Goal: Information Seeking & Learning: Learn about a topic

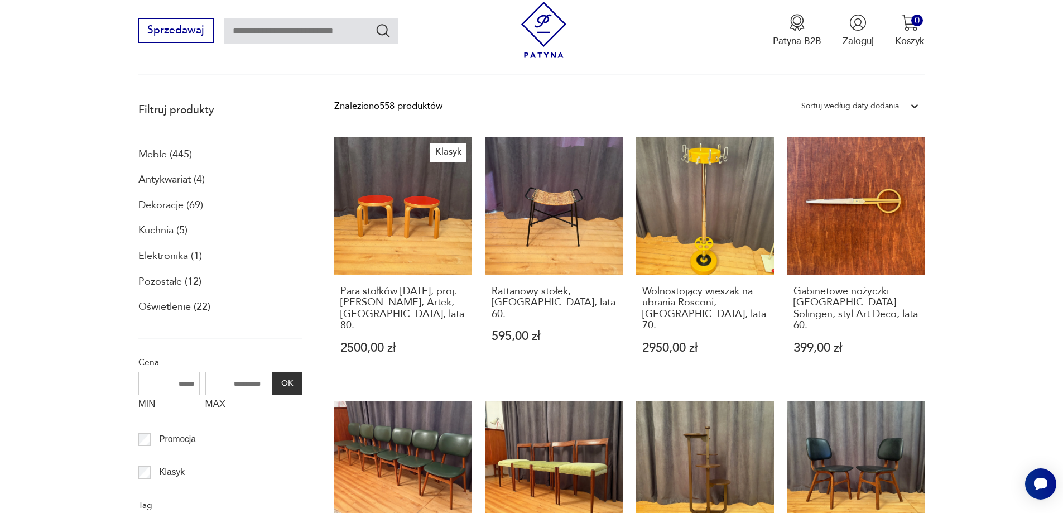
scroll to position [405, 0]
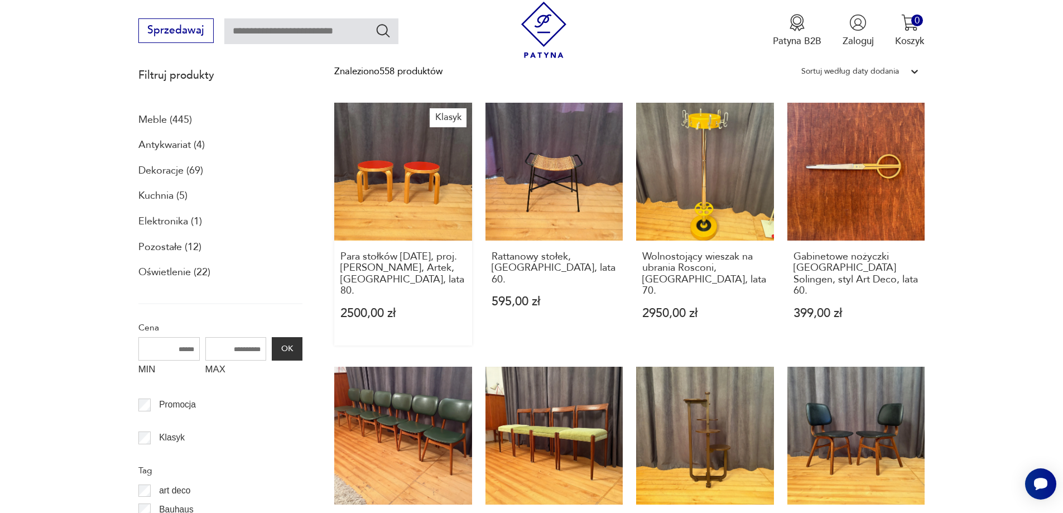
click at [412, 186] on link "Klasyk Para stołków [DATE], proj. [PERSON_NAME], Artek, [GEOGRAPHIC_DATA], lata…" at bounding box center [403, 224] width 138 height 242
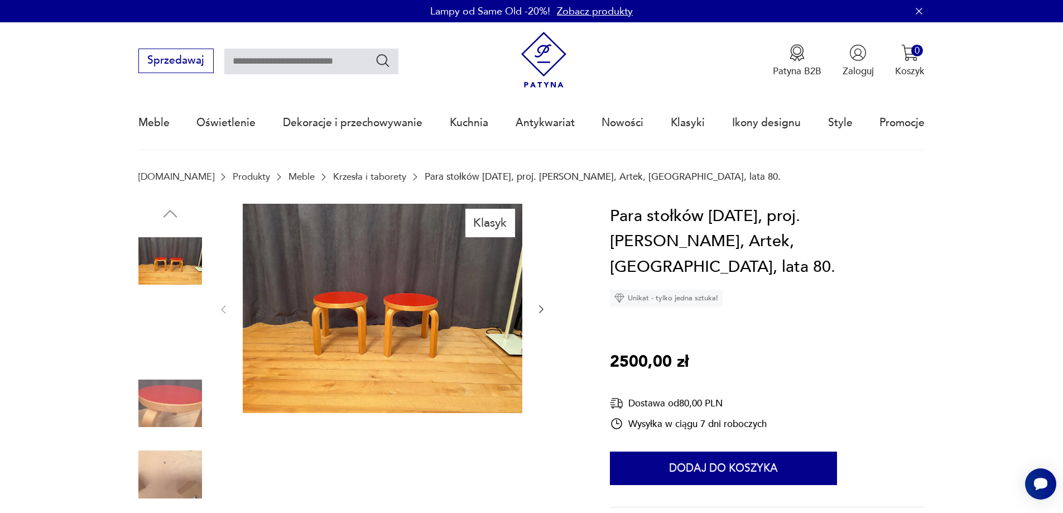
click at [432, 332] on img at bounding box center [383, 309] width 280 height 210
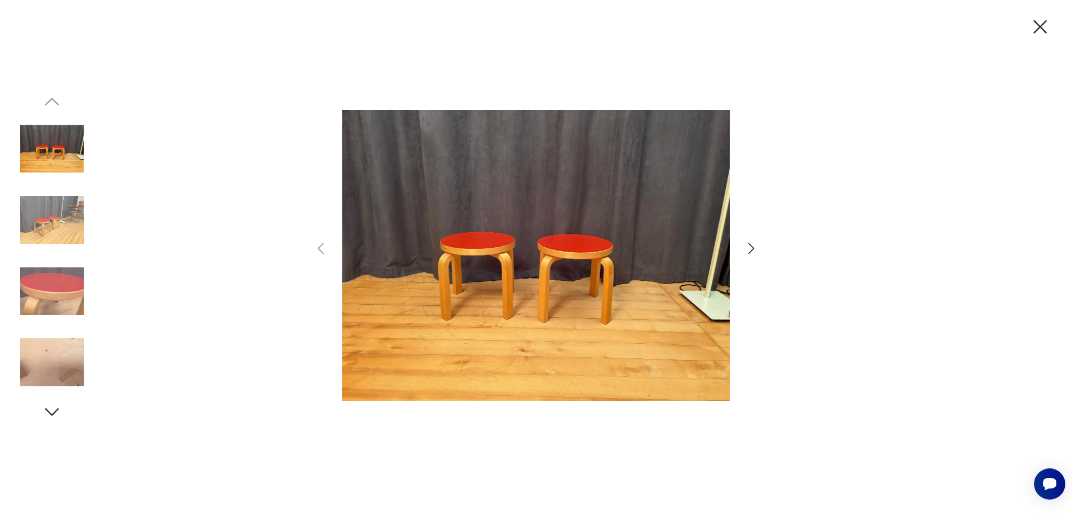
click at [752, 250] on icon "button" at bounding box center [751, 248] width 6 height 11
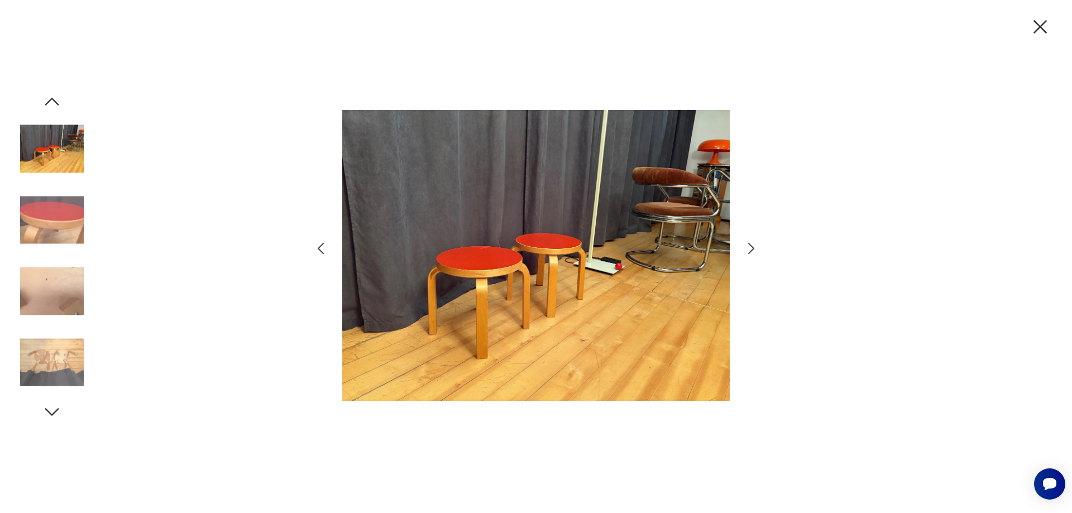
click at [752, 247] on icon "button" at bounding box center [751, 248] width 6 height 11
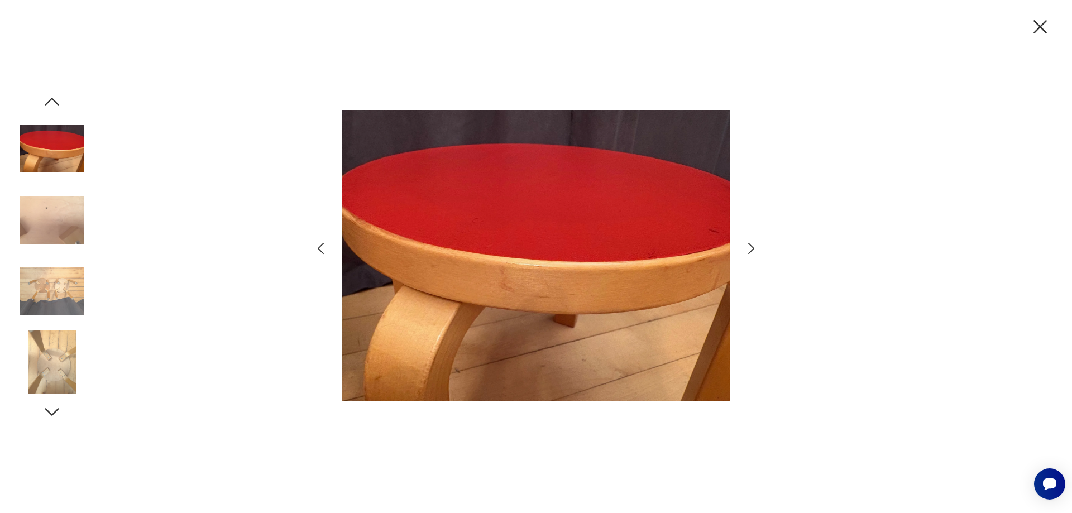
click at [752, 247] on icon "button" at bounding box center [751, 248] width 6 height 11
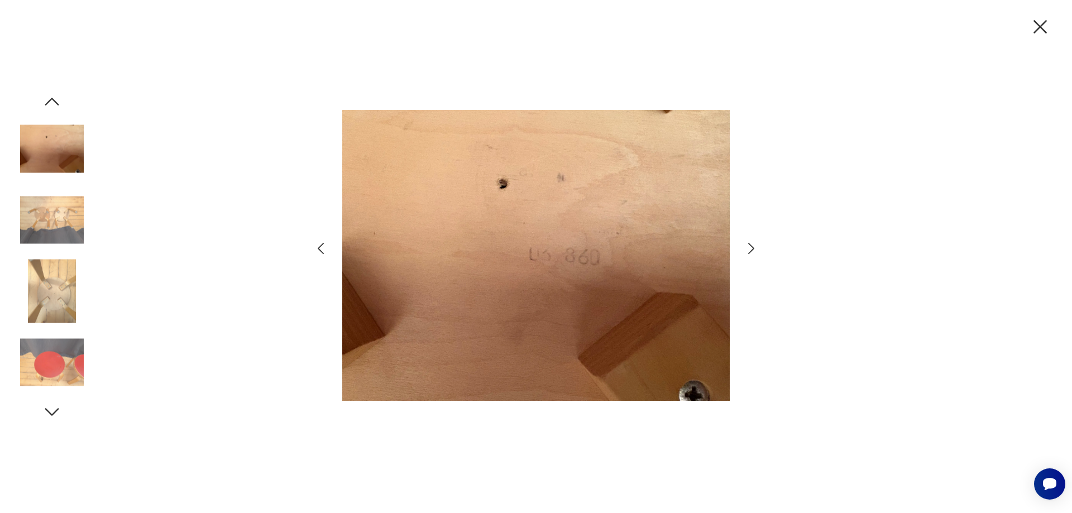
click at [752, 247] on icon "button" at bounding box center [751, 248] width 6 height 11
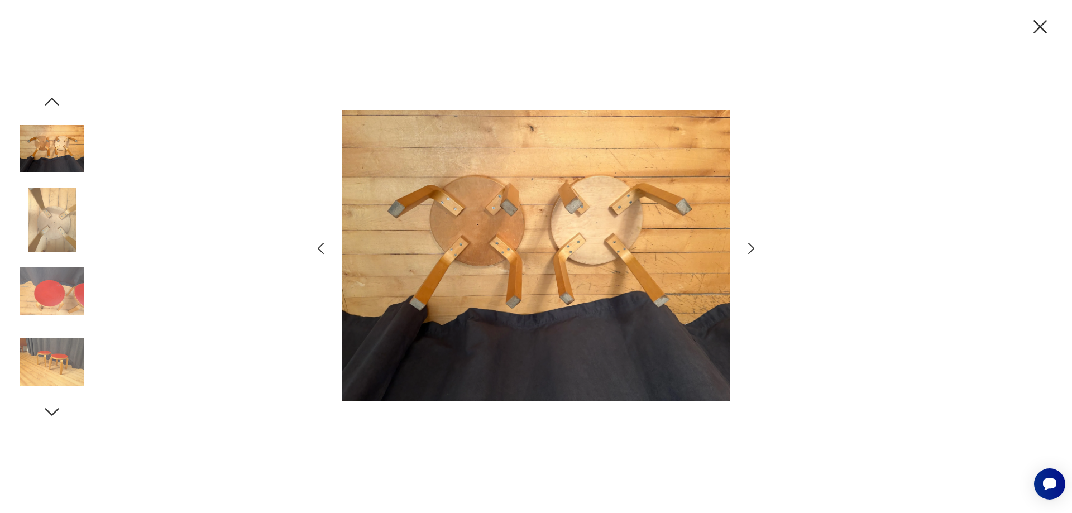
click at [752, 247] on icon "button" at bounding box center [751, 248] width 6 height 11
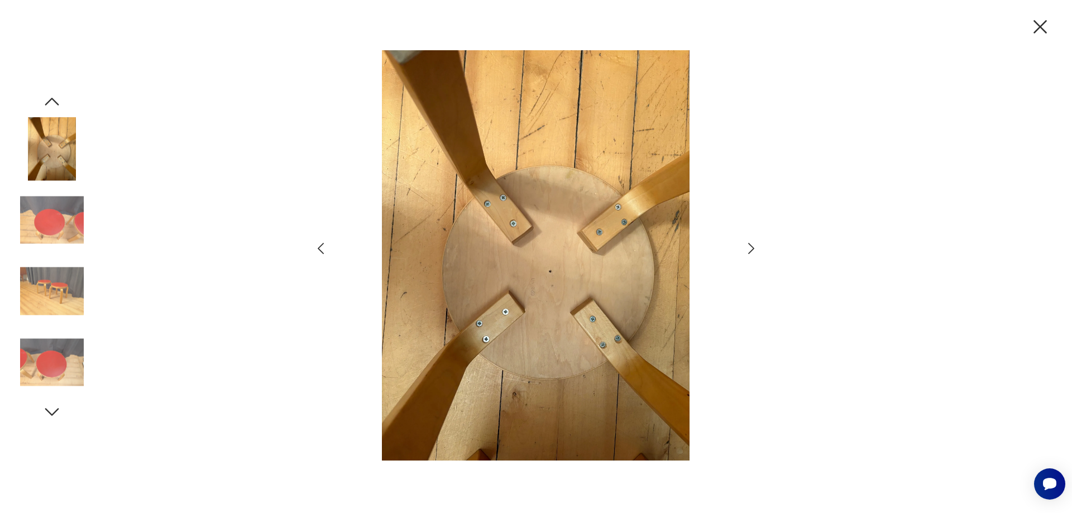
click at [752, 247] on icon "button" at bounding box center [751, 248] width 6 height 11
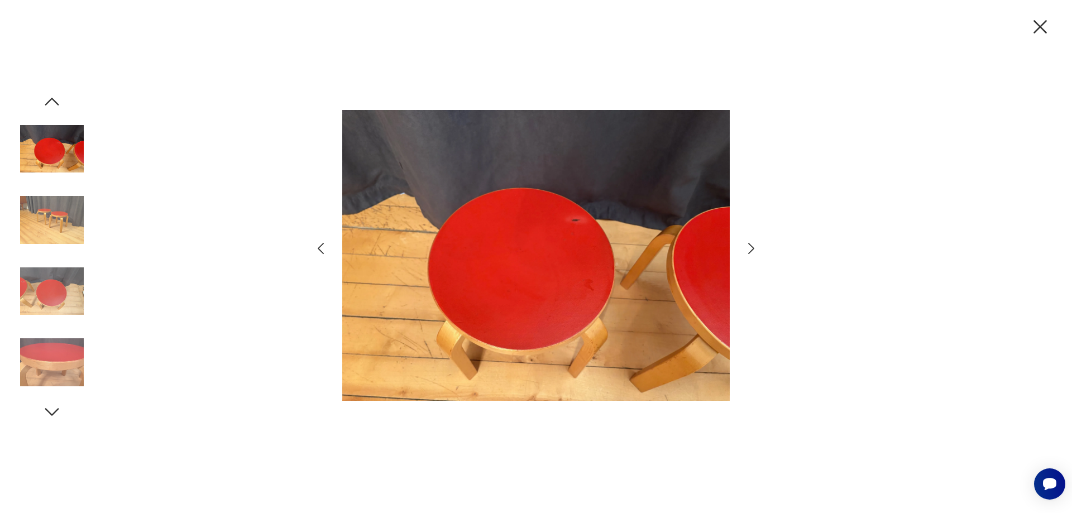
click at [753, 248] on icon "button" at bounding box center [751, 248] width 6 height 11
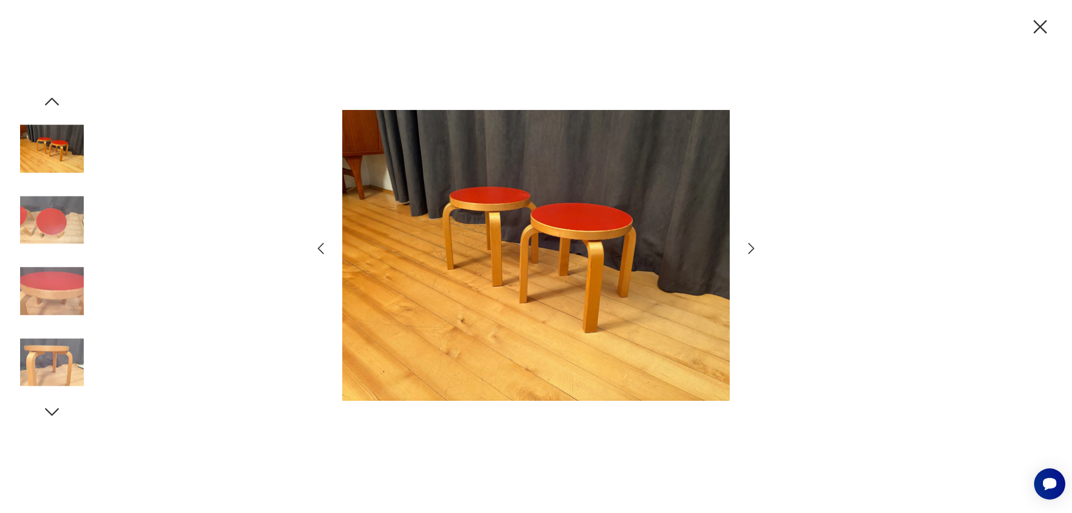
click at [753, 248] on icon "button" at bounding box center [751, 248] width 6 height 11
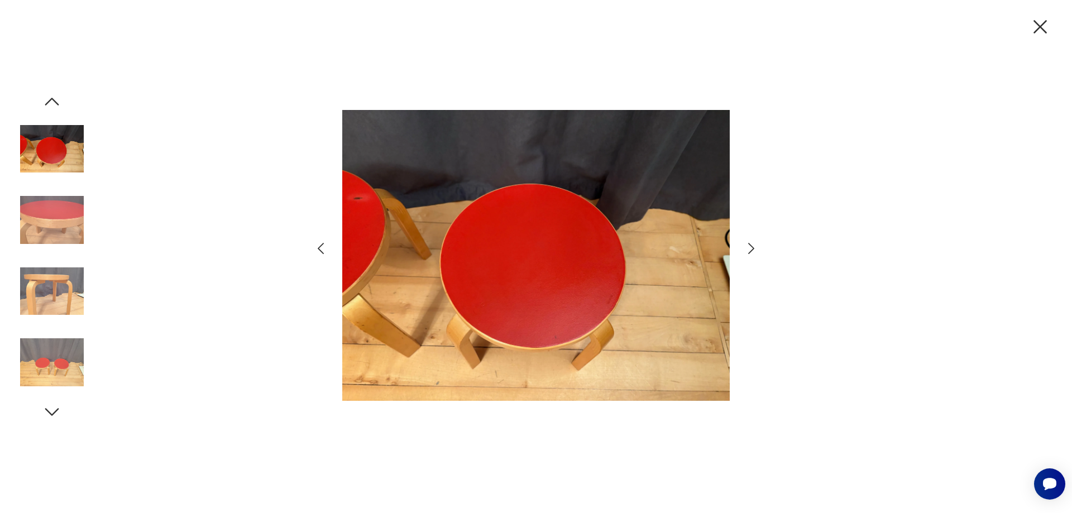
click at [753, 248] on icon "button" at bounding box center [751, 248] width 6 height 11
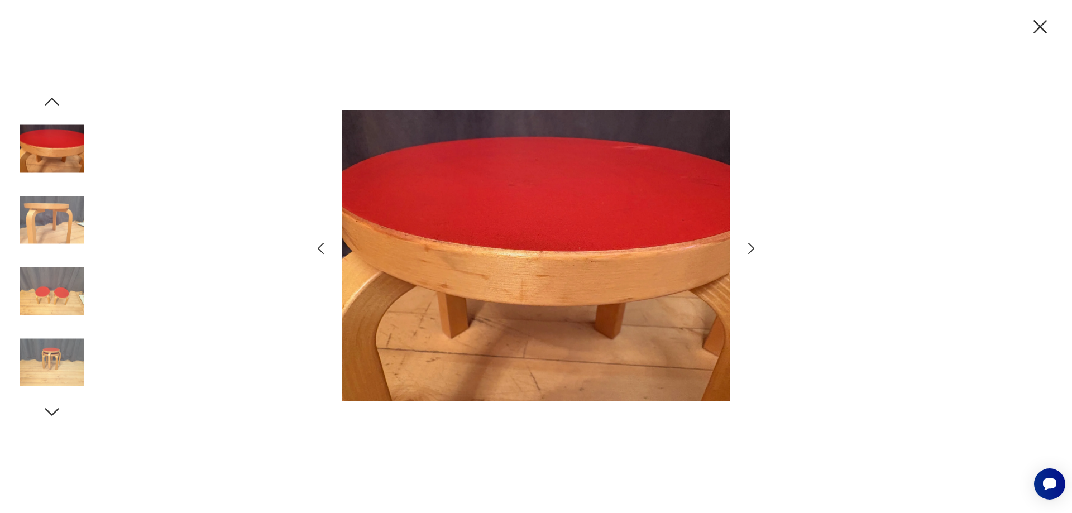
click at [753, 248] on icon "button" at bounding box center [751, 248] width 6 height 11
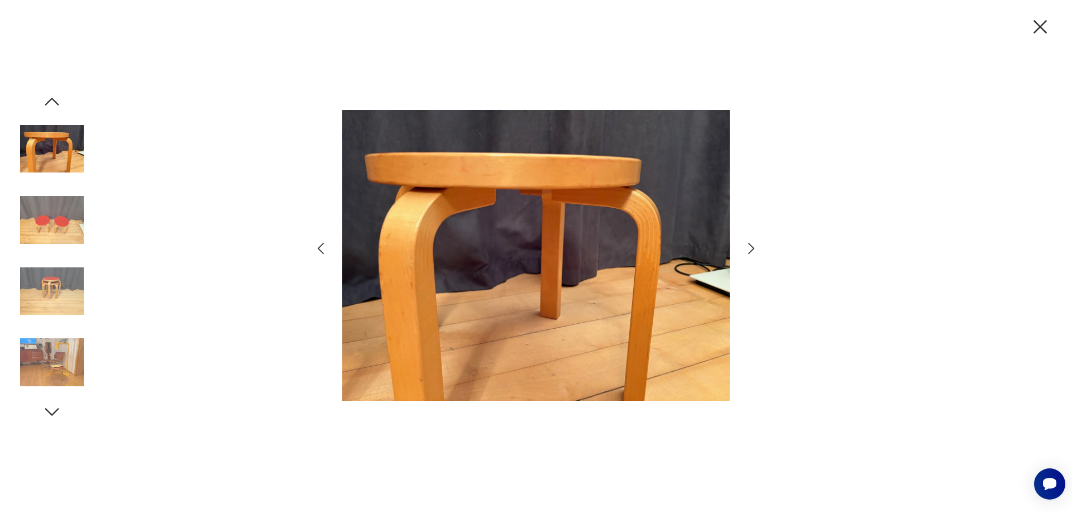
click at [753, 248] on icon "button" at bounding box center [751, 248] width 6 height 11
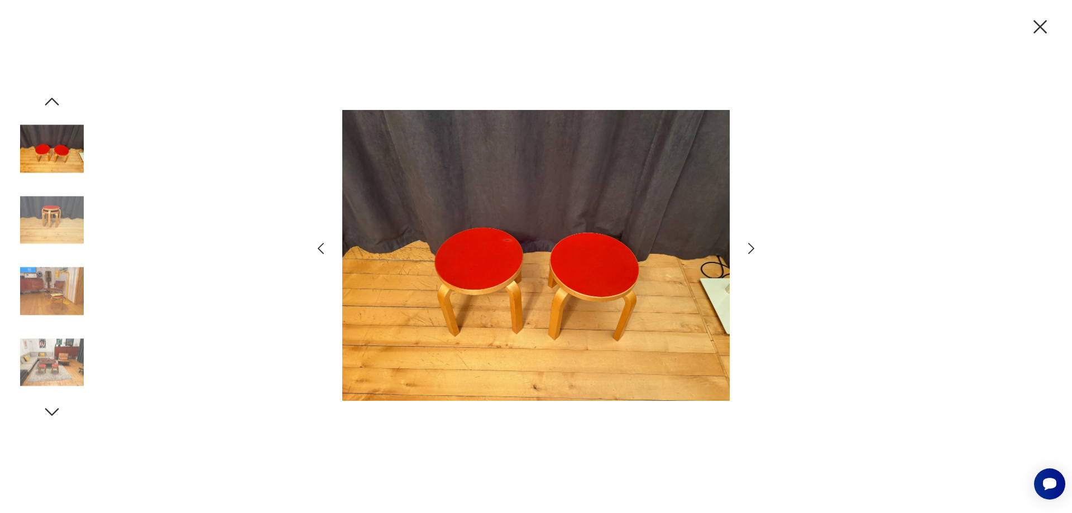
click at [753, 248] on icon "button" at bounding box center [751, 248] width 6 height 11
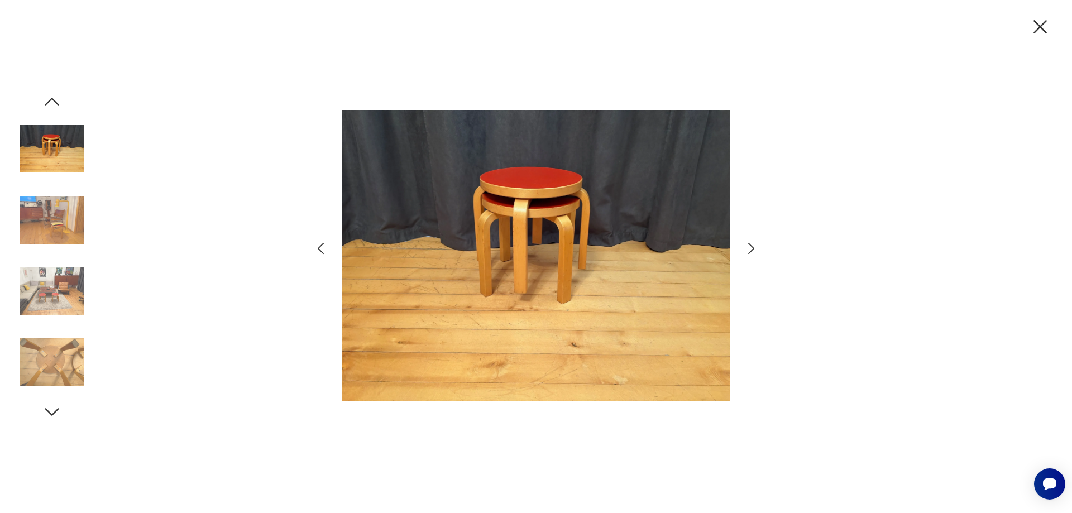
click at [754, 248] on icon "button" at bounding box center [751, 248] width 6 height 11
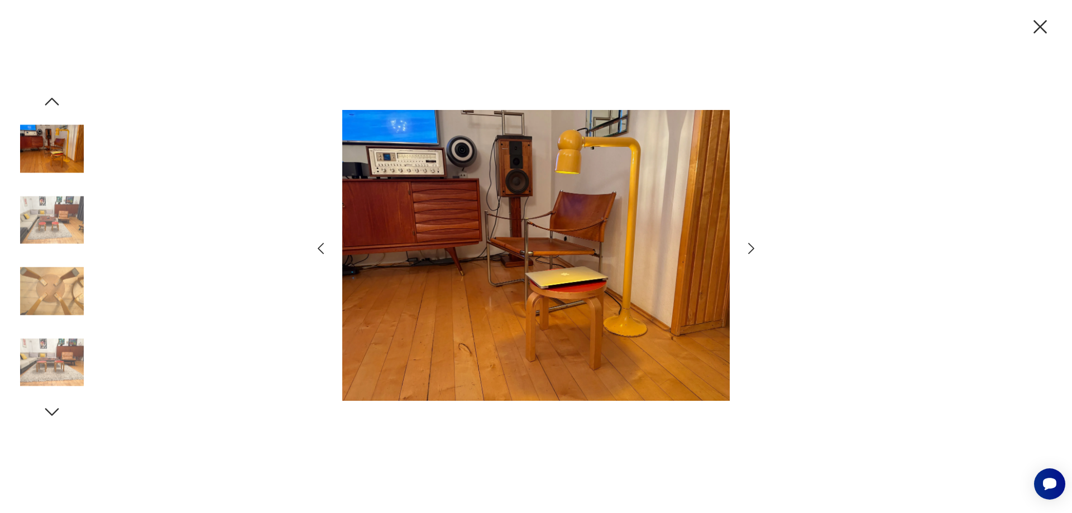
click at [754, 248] on icon "button" at bounding box center [751, 248] width 6 height 11
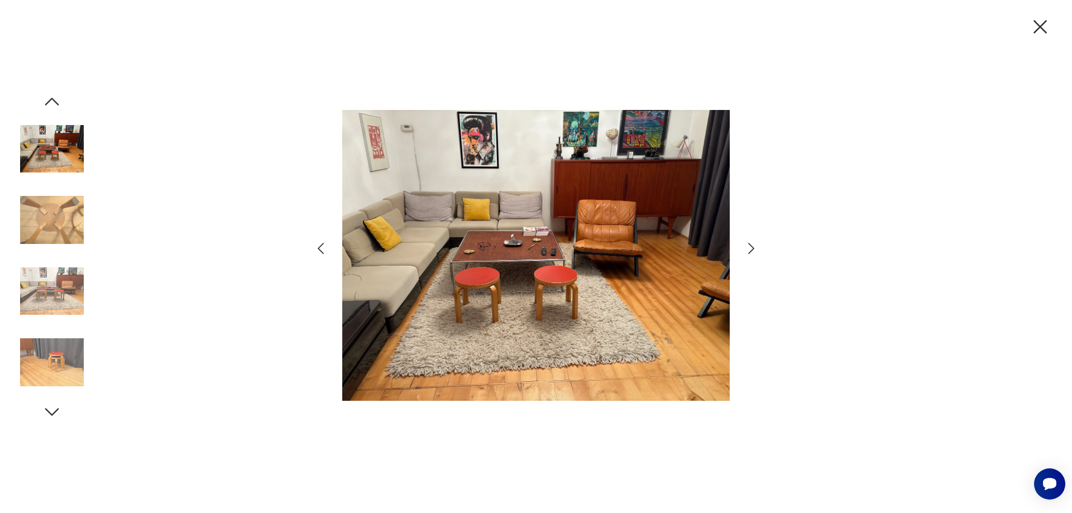
click at [752, 249] on icon "button" at bounding box center [751, 249] width 16 height 16
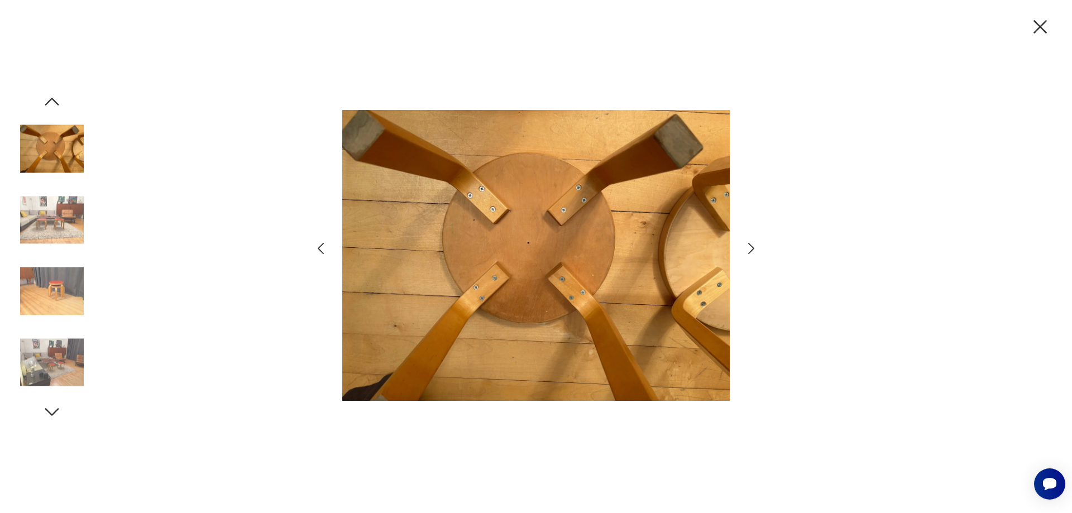
click at [752, 249] on icon "button" at bounding box center [751, 249] width 16 height 16
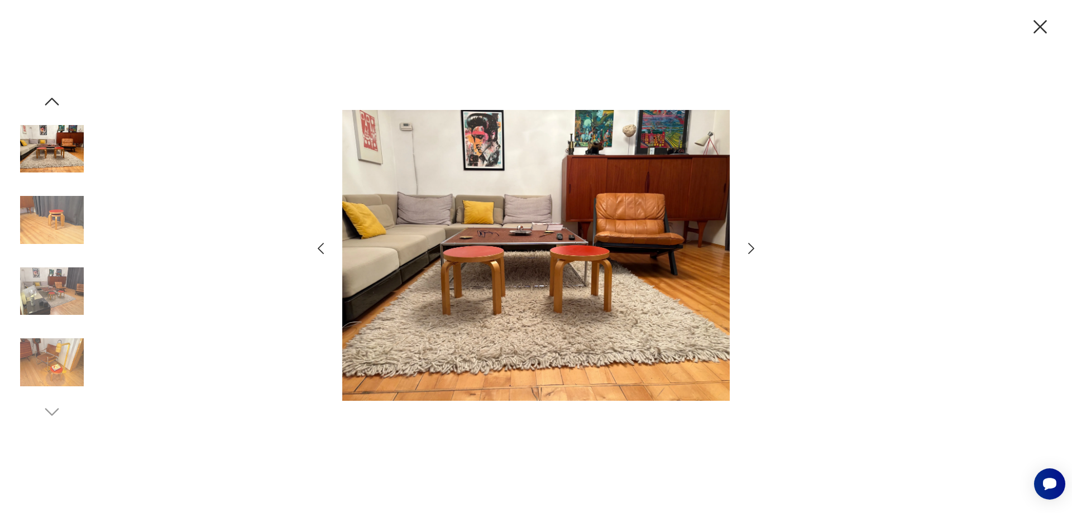
click at [752, 246] on icon "button" at bounding box center [751, 249] width 16 height 16
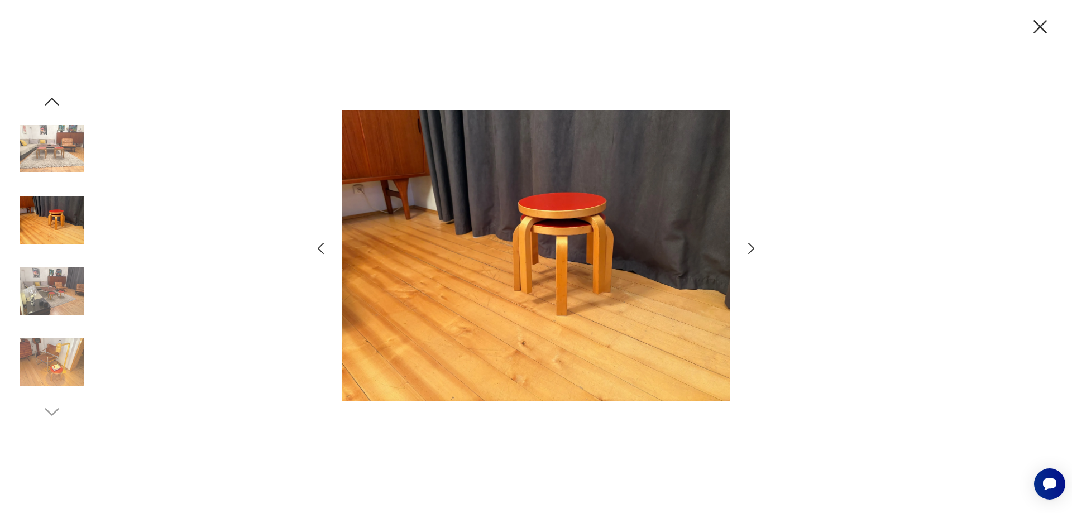
click at [752, 246] on icon "button" at bounding box center [751, 249] width 16 height 16
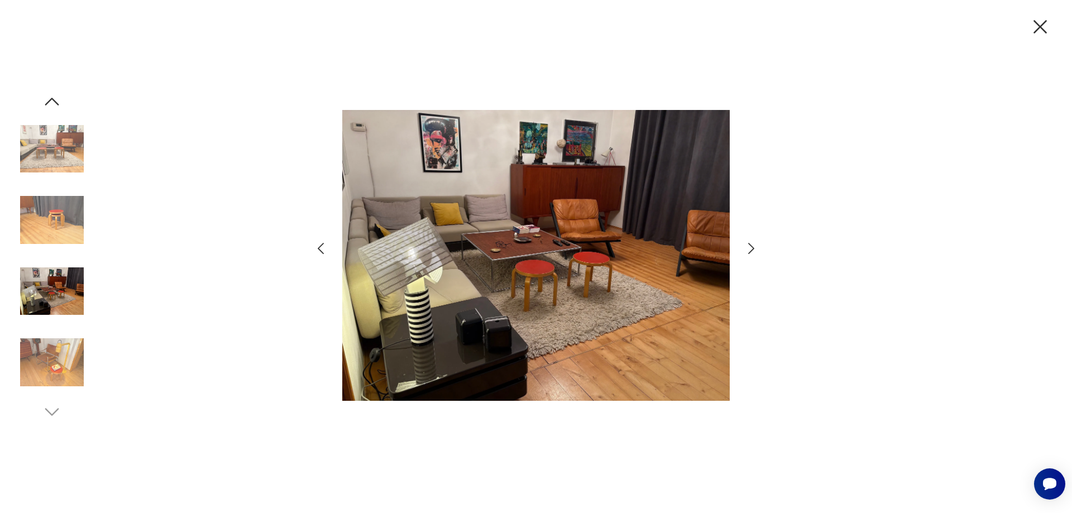
click at [752, 246] on icon "button" at bounding box center [751, 249] width 16 height 16
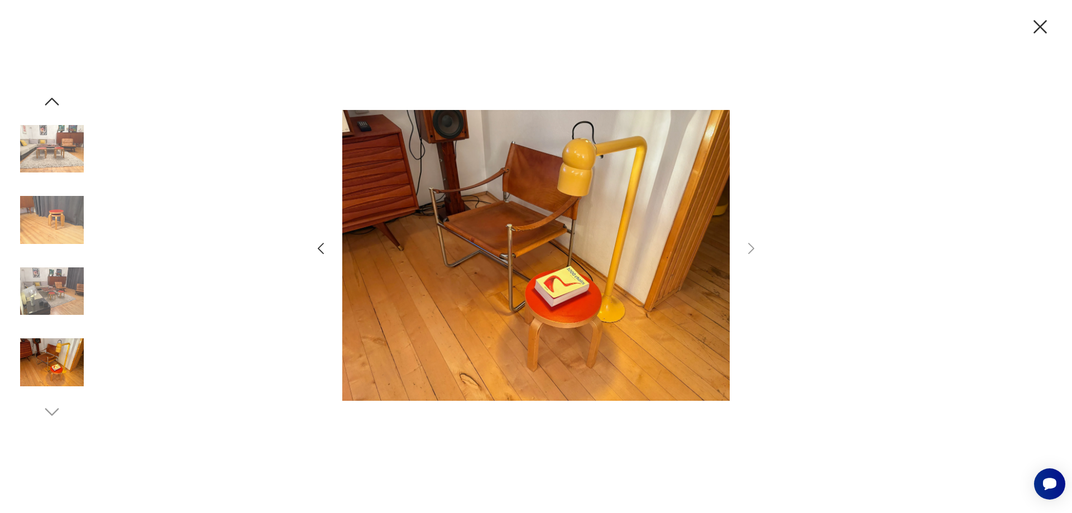
click at [1039, 28] on icon "button" at bounding box center [1039, 26] width 13 height 13
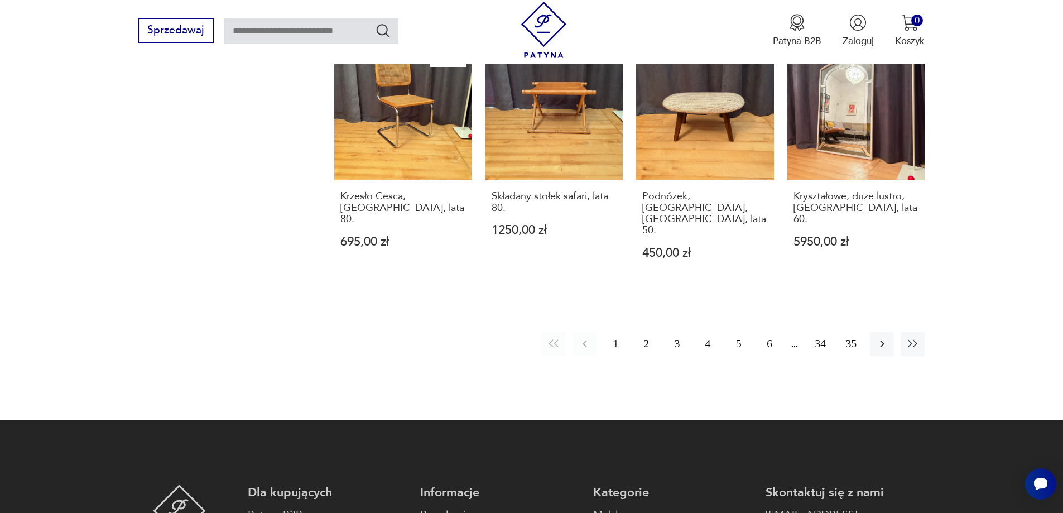
scroll to position [1271, 0]
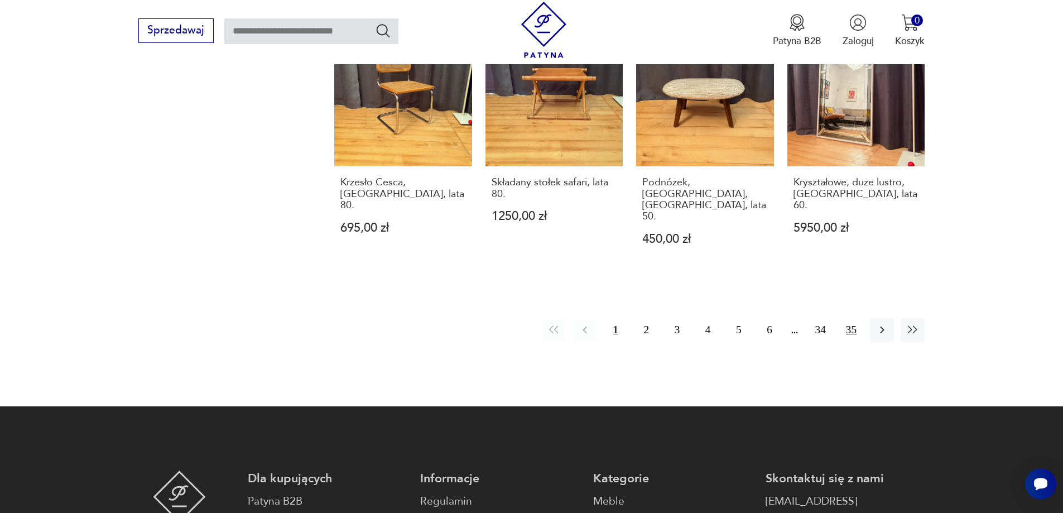
click at [853, 318] on button "35" at bounding box center [852, 330] width 24 height 24
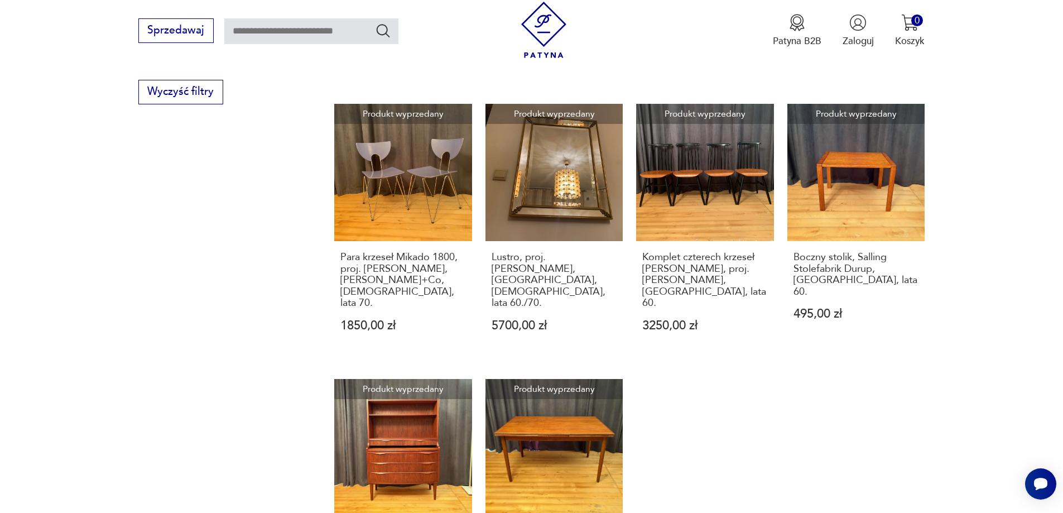
scroll to position [1046, 0]
